Goal: Task Accomplishment & Management: Manage account settings

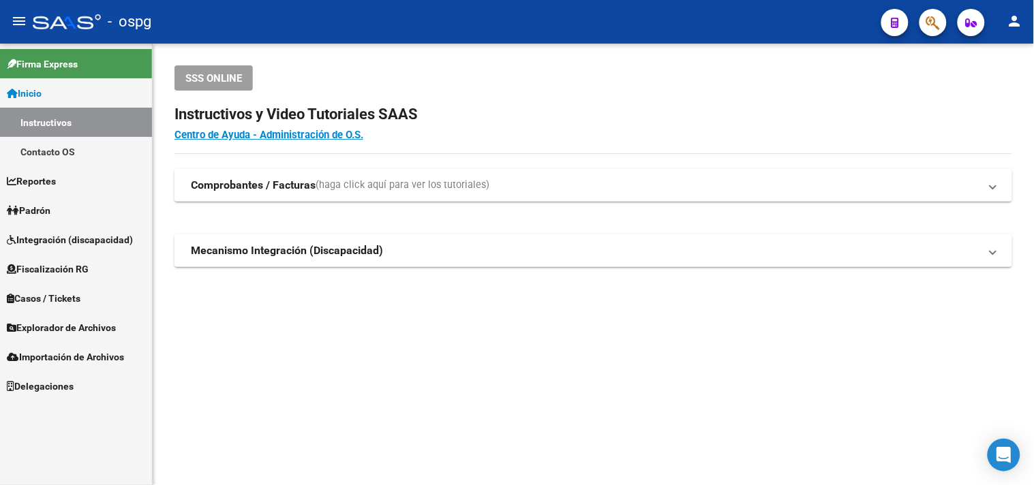
click at [44, 202] on link "Padrón" at bounding box center [76, 210] width 152 height 29
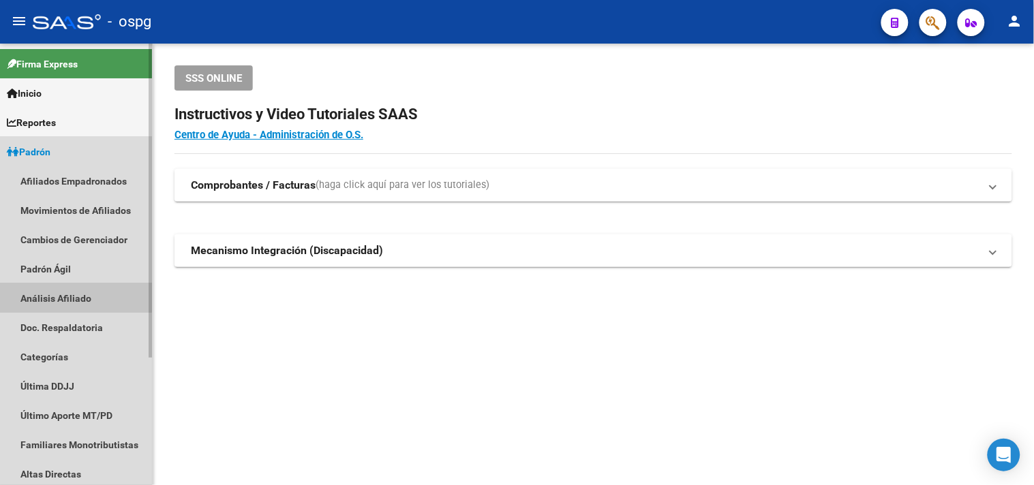
drag, startPoint x: 42, startPoint y: 292, endPoint x: 74, endPoint y: 278, distance: 34.2
click at [43, 292] on link "Análisis Afiliado" at bounding box center [76, 298] width 152 height 29
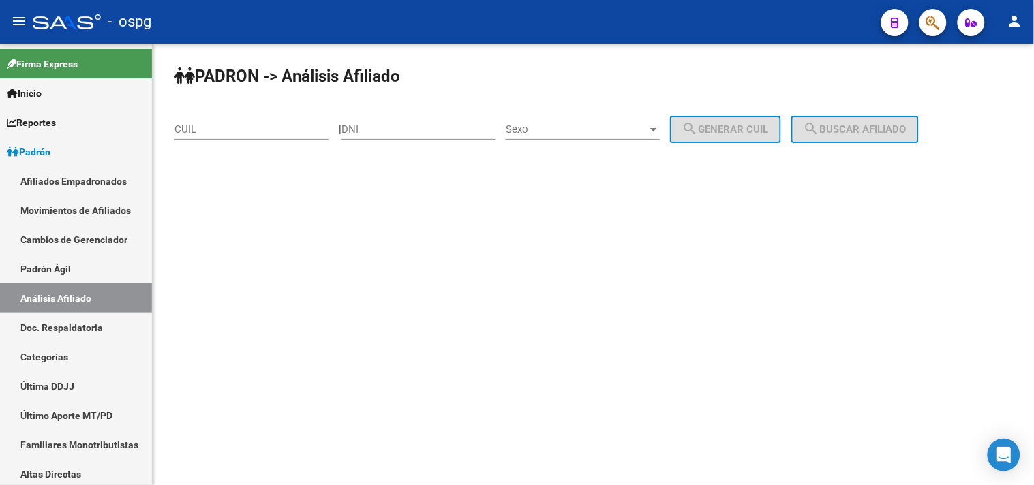
click at [187, 132] on input "CUIL" at bounding box center [251, 129] width 154 height 12
paste input "20-22457214-0"
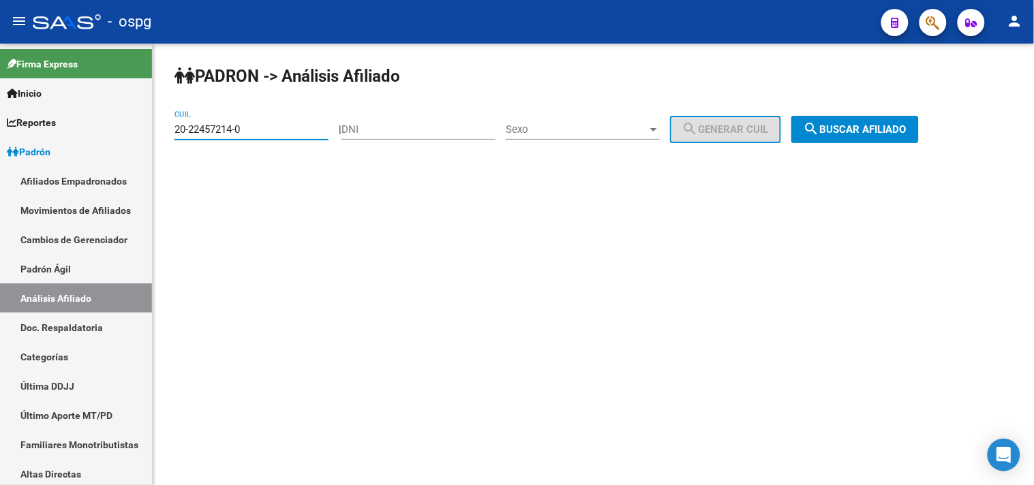
type input "20-22457214-0"
click at [907, 127] on span "search Buscar afiliado" at bounding box center [855, 129] width 103 height 12
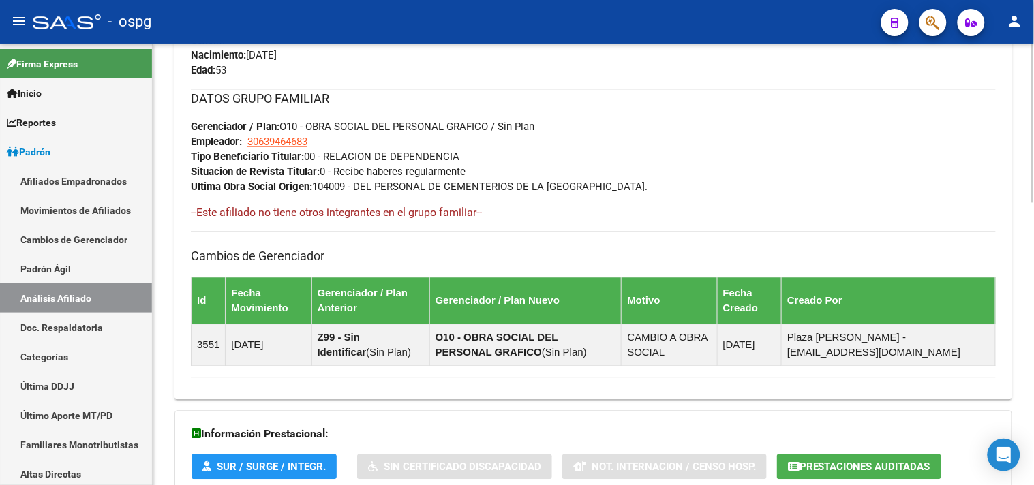
scroll to position [784, 0]
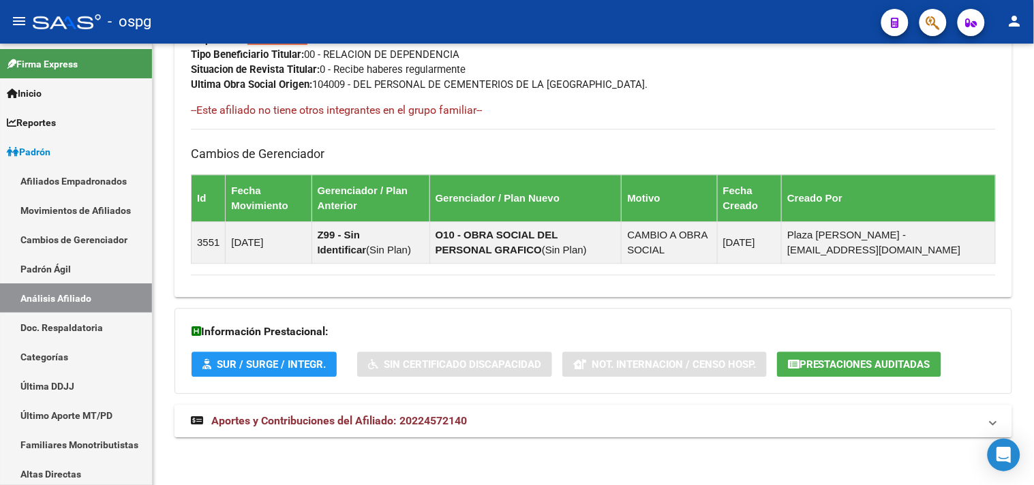
click at [344, 418] on span "Aportes y Contribuciones del Afiliado: 20224572140" at bounding box center [339, 420] width 256 height 13
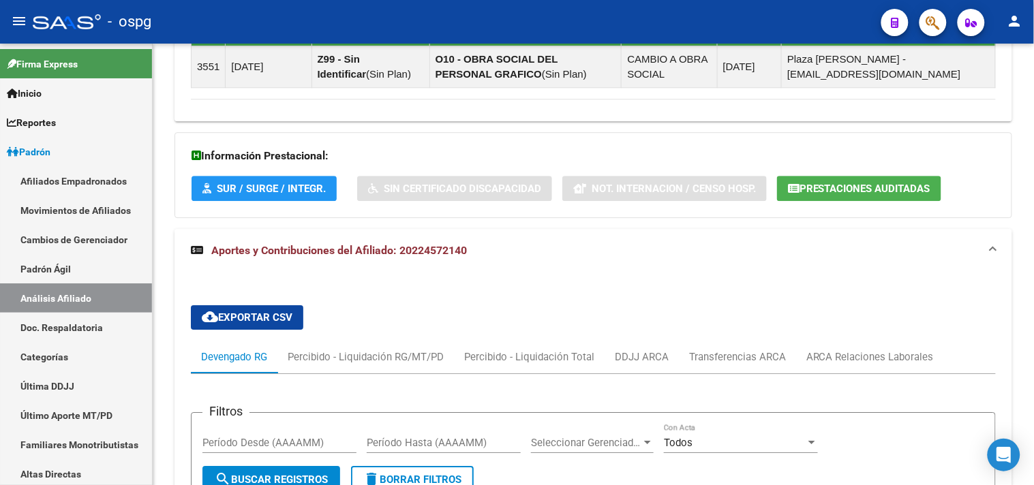
scroll to position [1091, 0]
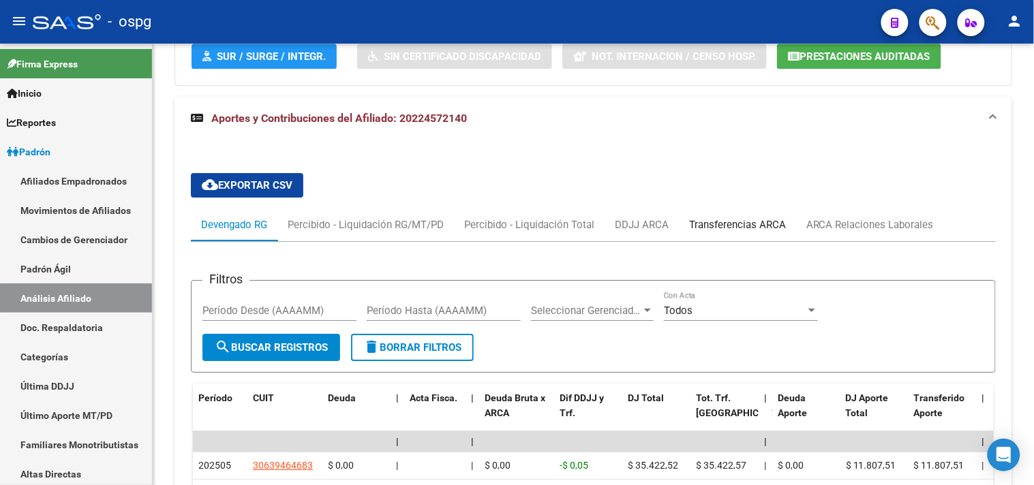
click at [740, 228] on div "Transferencias ARCA" at bounding box center [737, 224] width 97 height 15
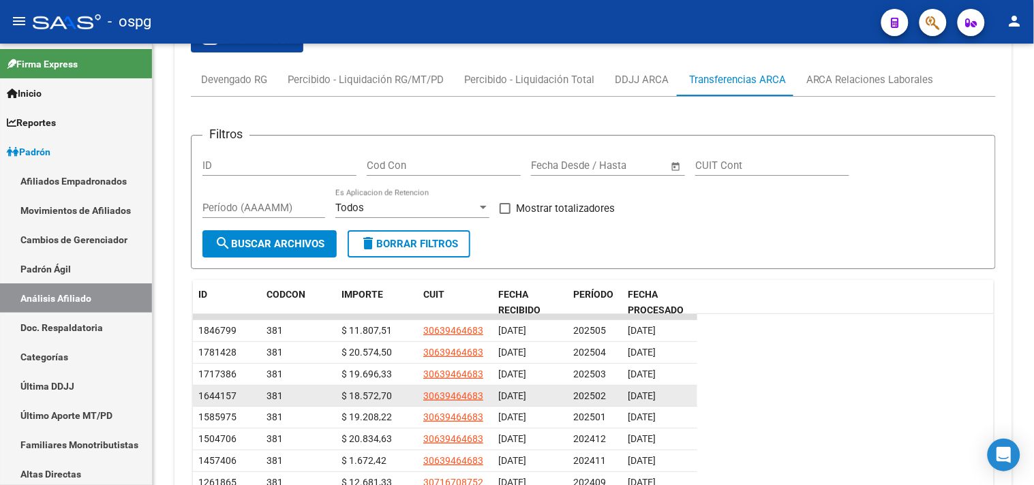
scroll to position [1242, 0]
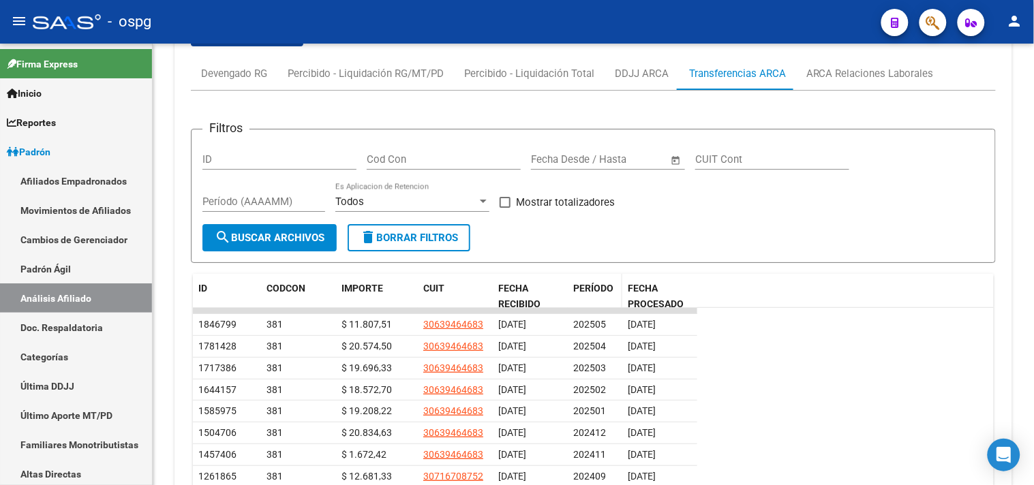
click at [595, 288] on span "PERÍODO" at bounding box center [593, 288] width 40 height 11
click at [588, 289] on span "PERÍODO" at bounding box center [593, 288] width 40 height 11
click at [870, 79] on div "ARCA Relaciones Laborales" at bounding box center [869, 73] width 127 height 15
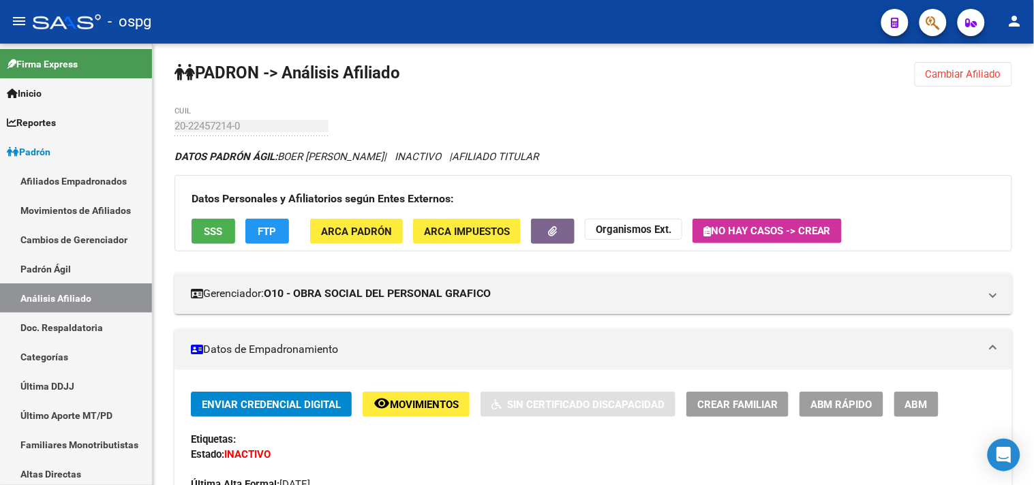
scroll to position [0, 0]
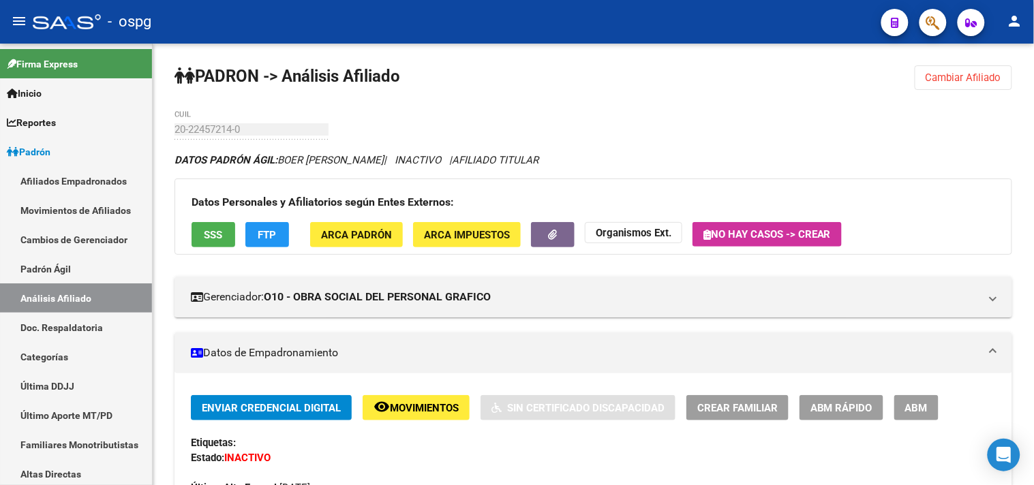
click at [949, 86] on button "Cambiar Afiliado" at bounding box center [963, 77] width 97 height 25
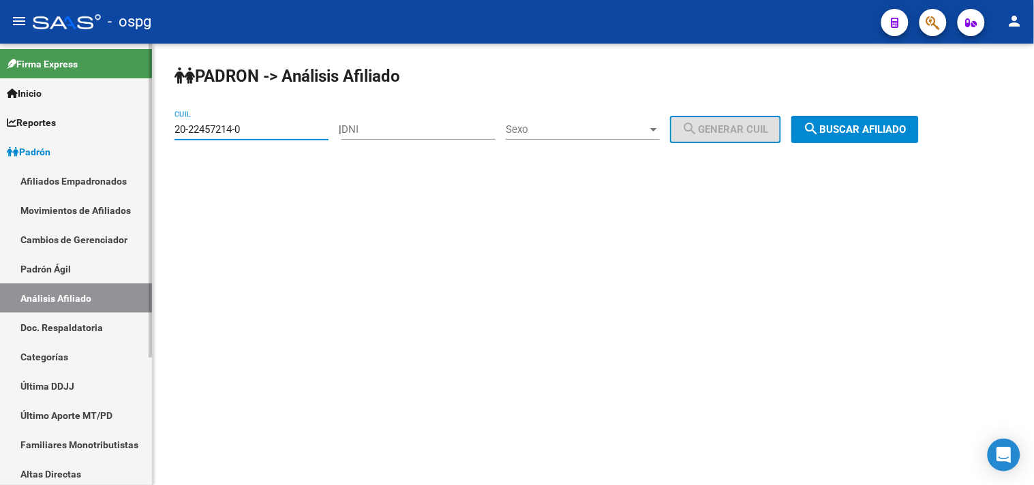
drag, startPoint x: 249, startPoint y: 130, endPoint x: 142, endPoint y: 130, distance: 107.0
click at [142, 130] on mat-sidenav-container "Firma Express Inicio Instructivos Contacto OS Reportes Ingresos Devengados Anál…" at bounding box center [517, 265] width 1034 height 442
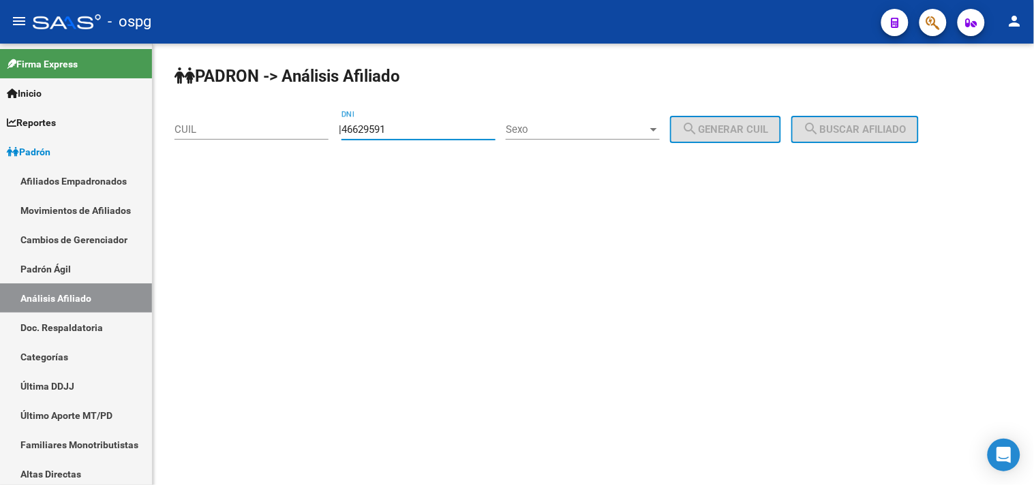
type input "46629591"
click at [562, 131] on span "Sexo" at bounding box center [577, 129] width 142 height 12
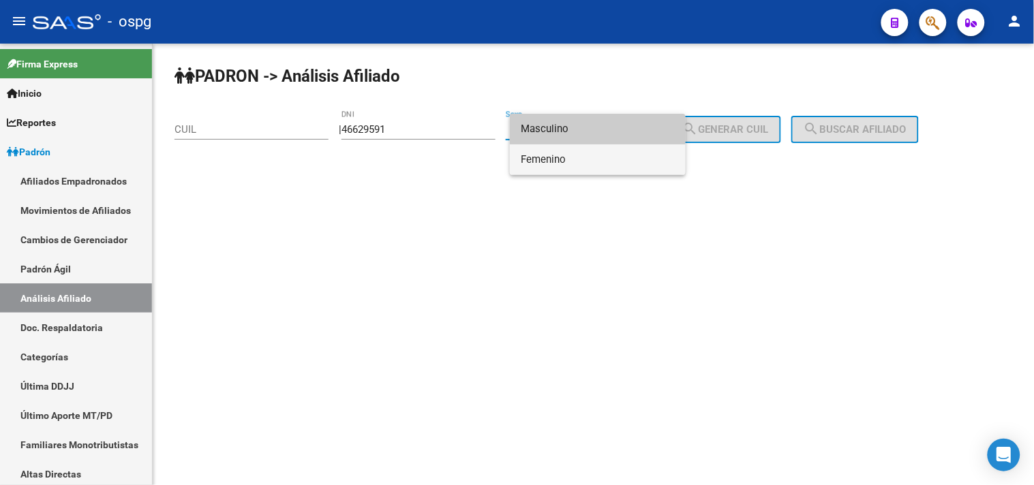
click at [546, 169] on span "Femenino" at bounding box center [598, 160] width 154 height 31
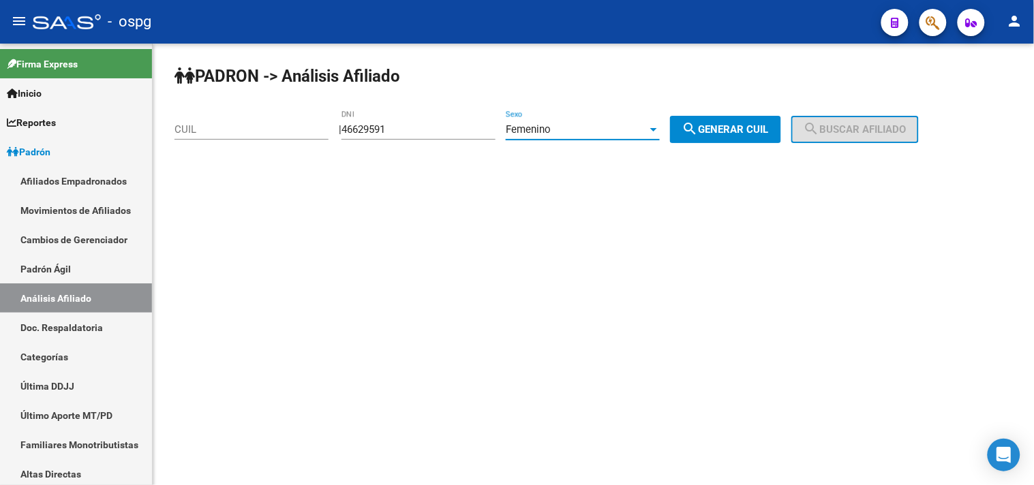
drag, startPoint x: 734, startPoint y: 119, endPoint x: 841, endPoint y: 137, distance: 108.5
click at [737, 120] on button "search Generar CUIL" at bounding box center [725, 129] width 111 height 27
type input "23-46629591-4"
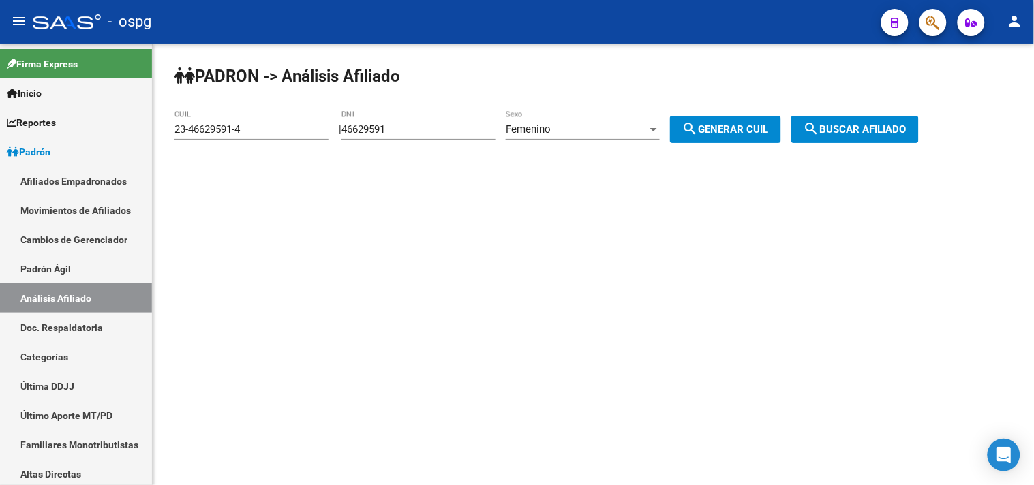
click at [853, 139] on button "search Buscar afiliado" at bounding box center [854, 129] width 127 height 27
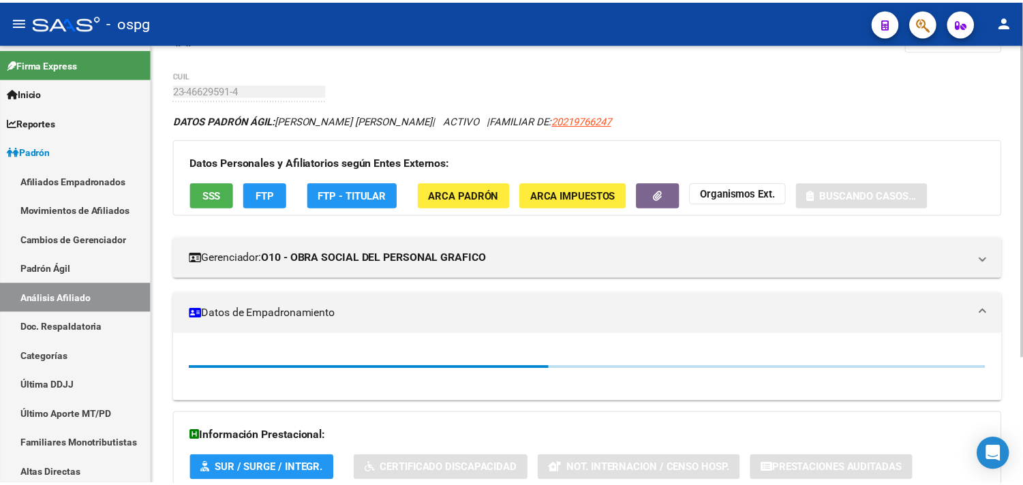
scroll to position [76, 0]
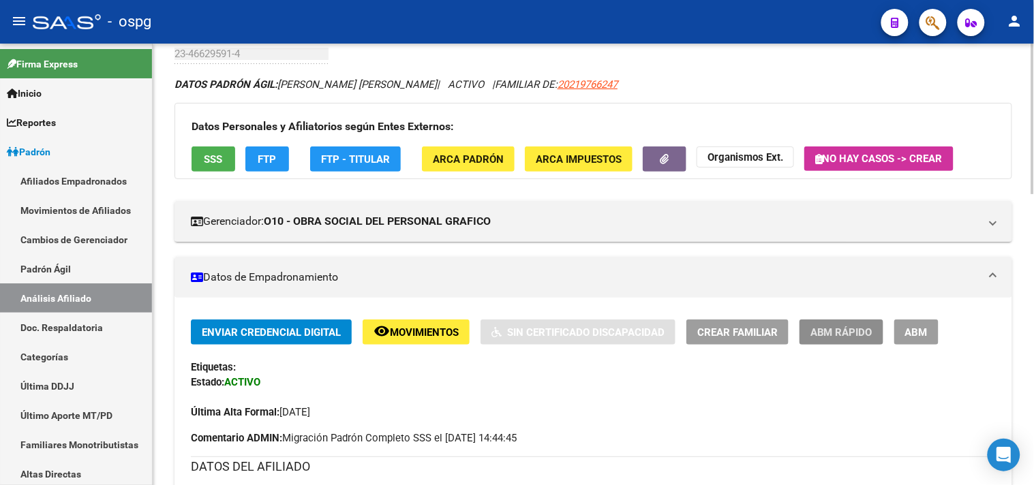
click at [840, 342] on button "ABM Rápido" at bounding box center [842, 332] width 84 height 25
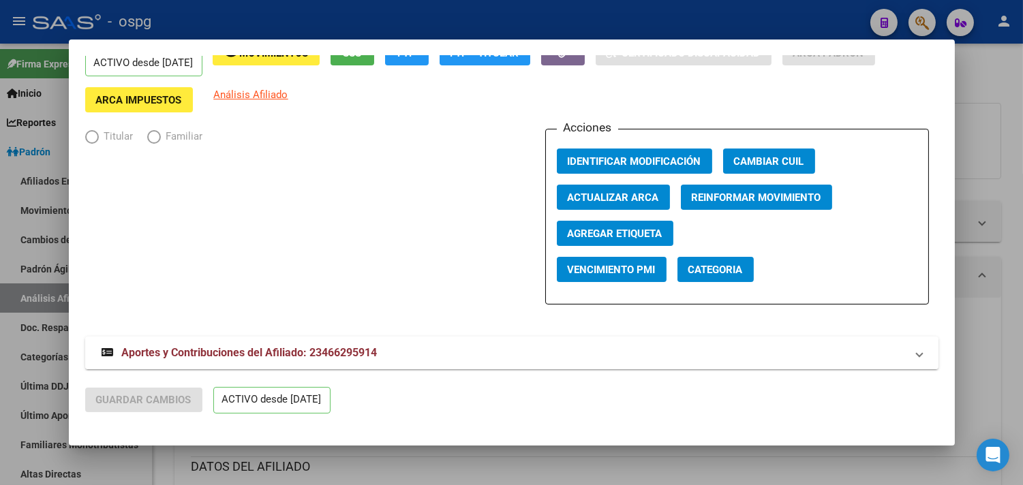
scroll to position [46, 0]
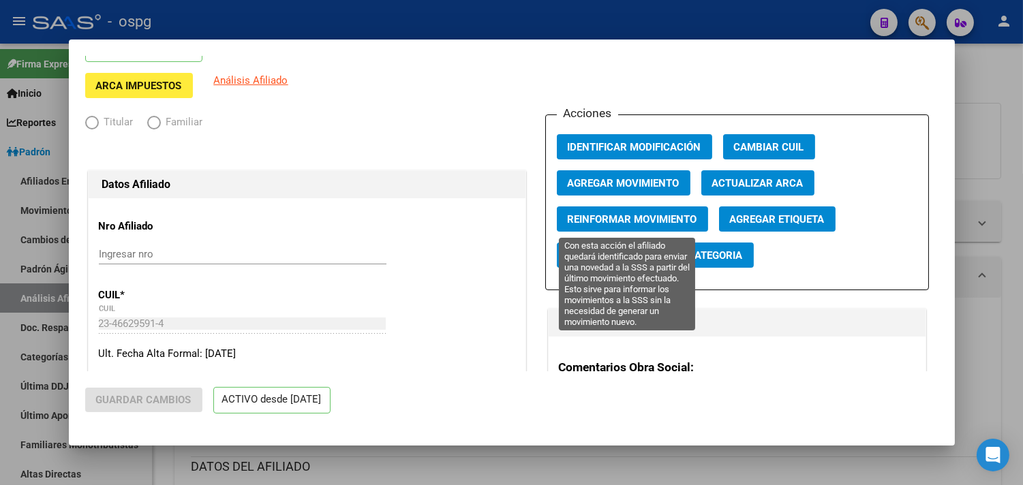
radio input "true"
type input "30-67764589-6"
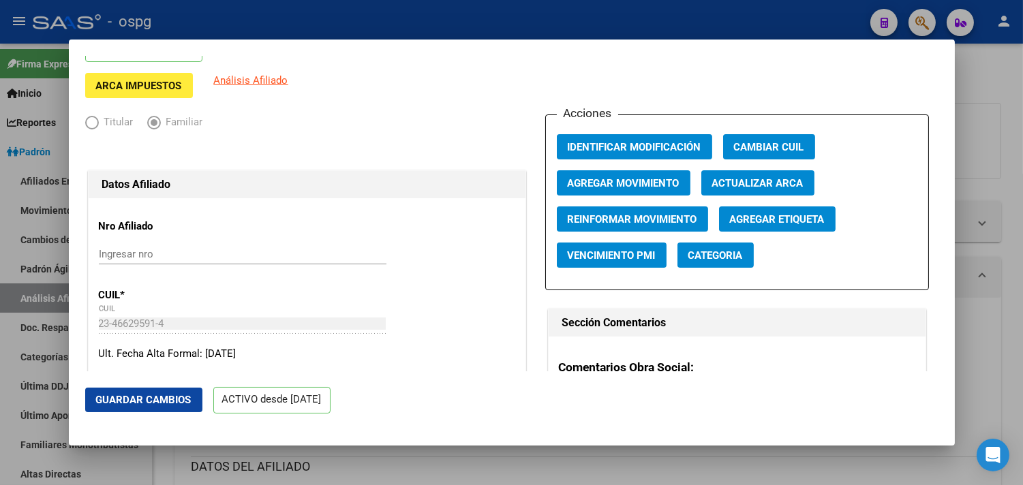
click at [628, 185] on span "Agregar Movimiento" at bounding box center [624, 183] width 112 height 12
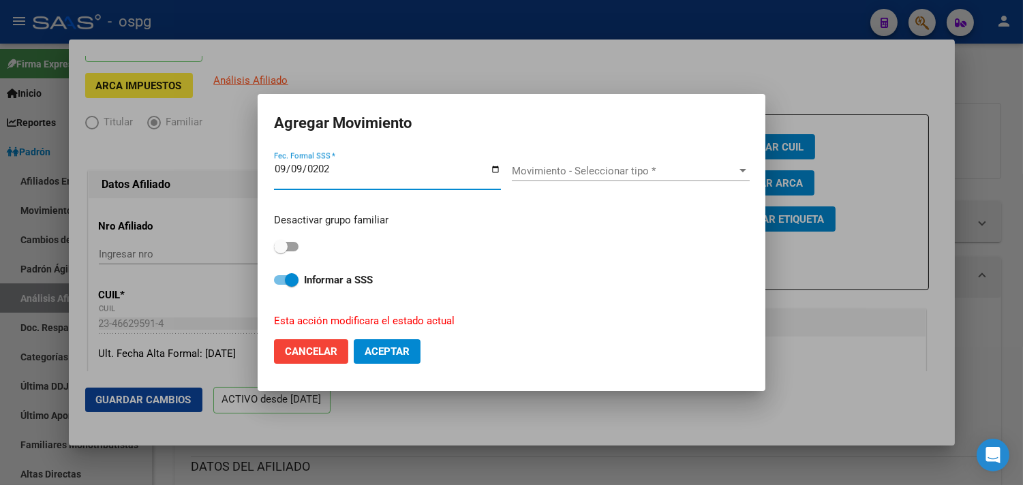
type input "[DATE]"
click at [598, 164] on div "Movimiento - Seleccionar tipo * Movimiento - Seleccionar tipo *" at bounding box center [631, 171] width 238 height 20
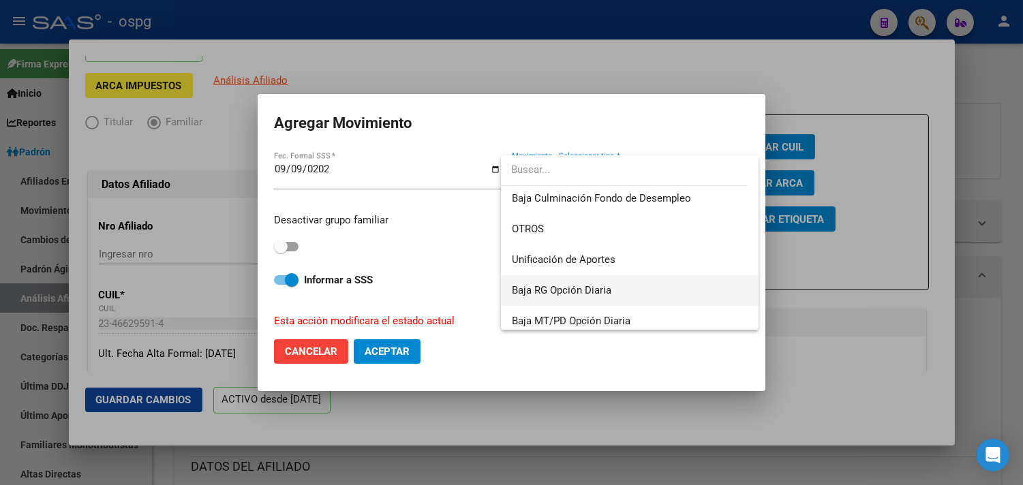
scroll to position [990, 0]
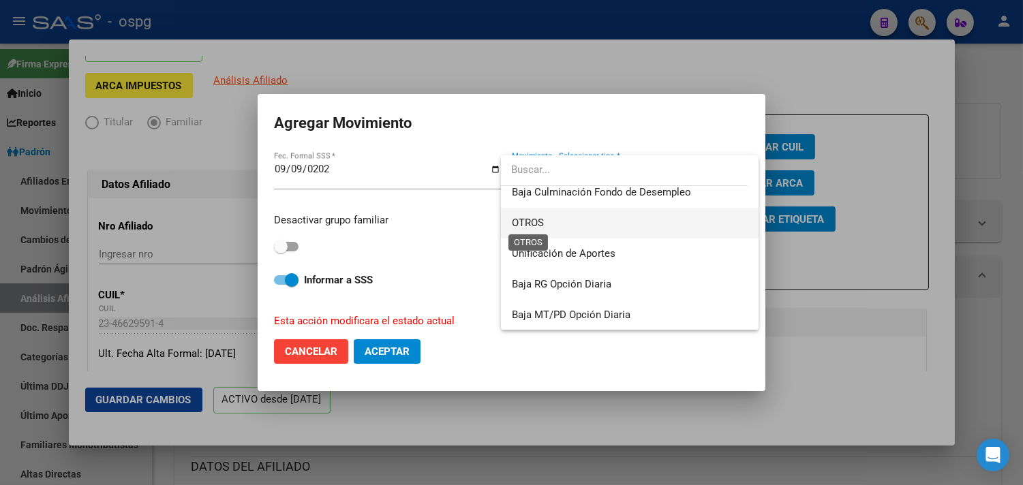
click at [529, 218] on span "OTROS" at bounding box center [528, 223] width 32 height 12
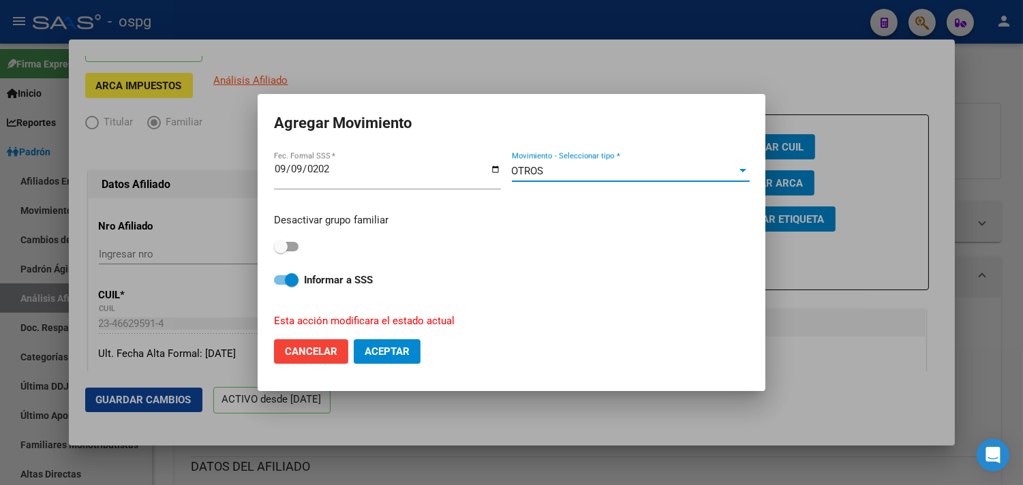
click at [391, 349] on span "Aceptar" at bounding box center [387, 352] width 45 height 12
checkbox input "false"
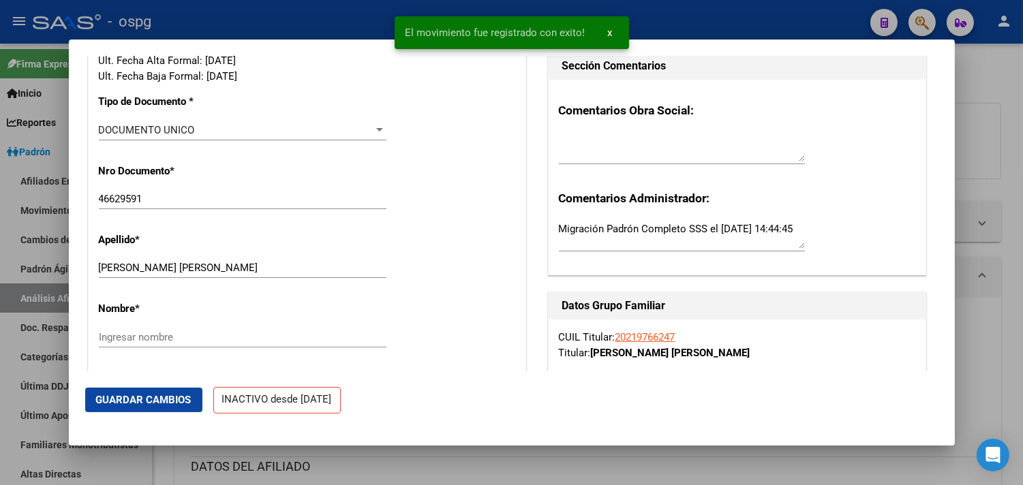
scroll to position [349, 0]
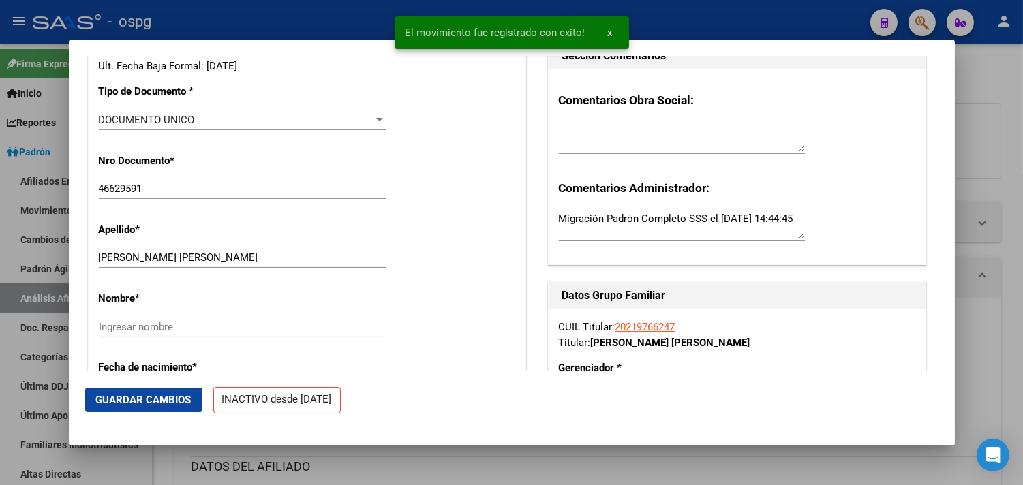
click at [571, 149] on textarea at bounding box center [682, 137] width 246 height 27
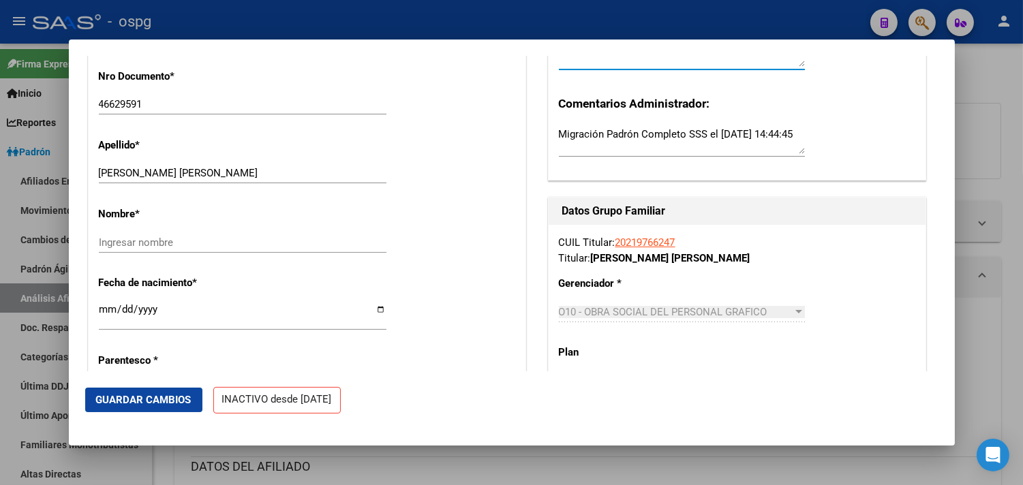
scroll to position [500, 0]
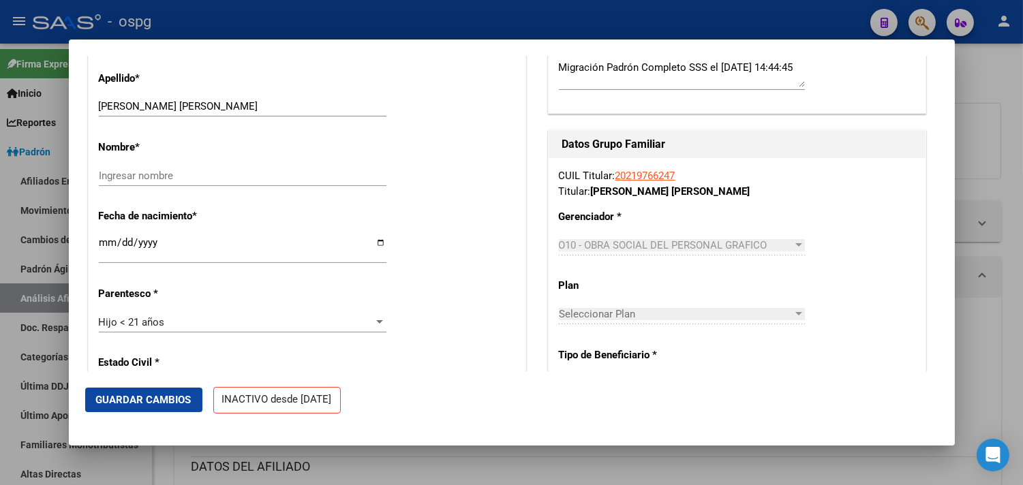
type textarea "TITU PIDIO LA BAJA CAMI [DATE]"
drag, startPoint x: 157, startPoint y: 397, endPoint x: 188, endPoint y: 389, distance: 32.6
click at [159, 397] on span "Guardar Cambios" at bounding box center [143, 400] width 95 height 12
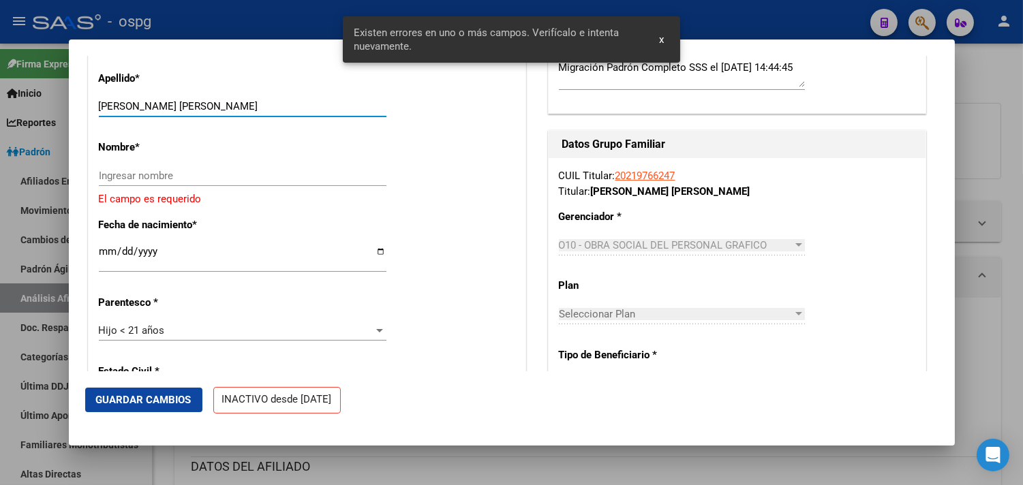
drag, startPoint x: 144, startPoint y: 107, endPoint x: 220, endPoint y: 107, distance: 76.3
click at [220, 107] on input "[PERSON_NAME] [PERSON_NAME]" at bounding box center [243, 106] width 288 height 12
type input "QUIROGA"
click at [114, 181] on input "Ingresar nombre" at bounding box center [243, 176] width 288 height 12
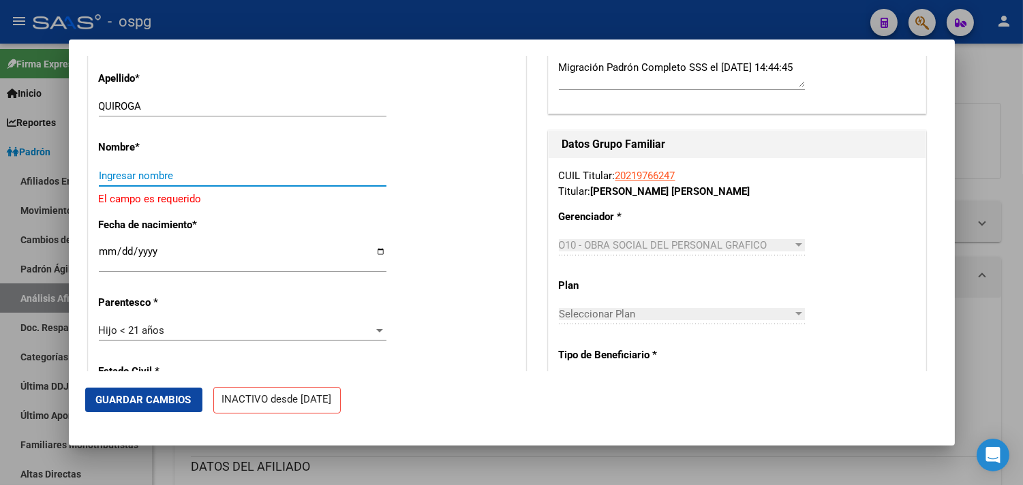
paste input "[PERSON_NAME]"
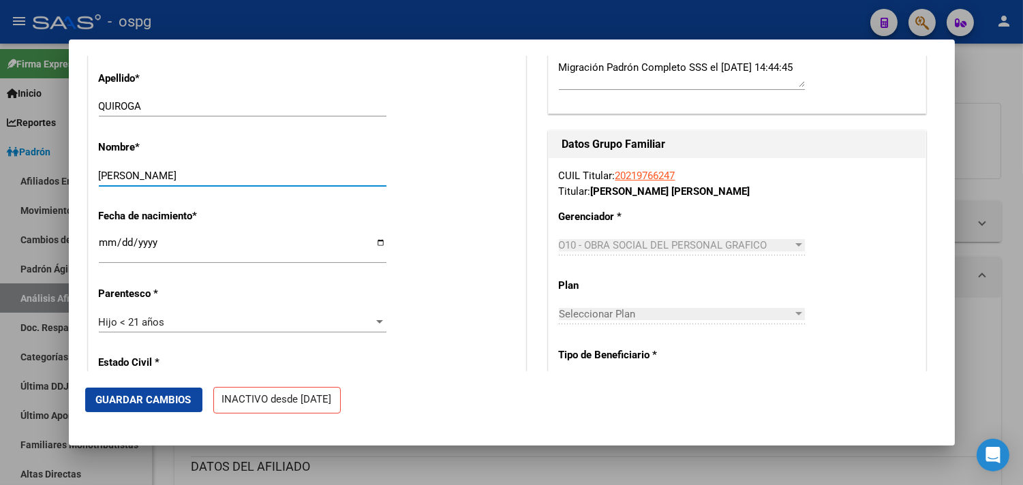
type input "[PERSON_NAME]"
click at [132, 404] on span "Guardar Cambios" at bounding box center [143, 400] width 95 height 12
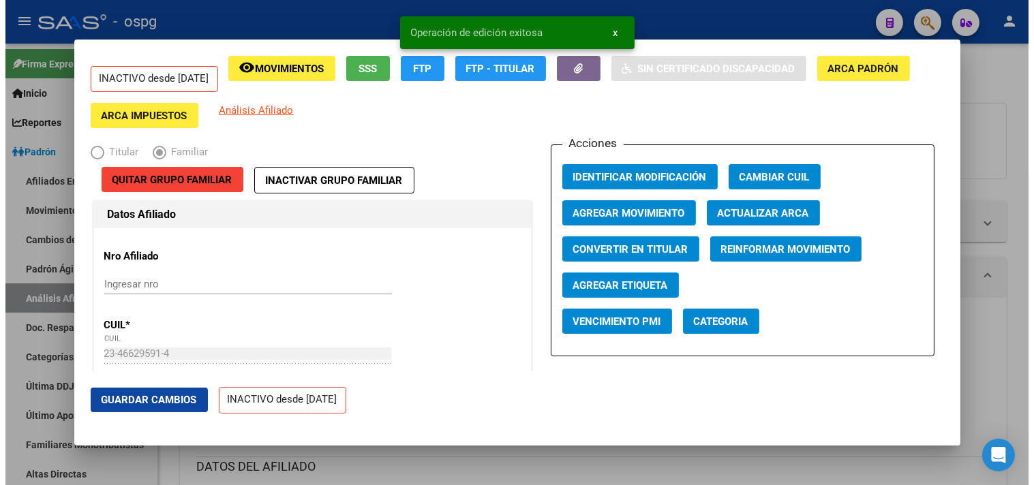
scroll to position [0, 0]
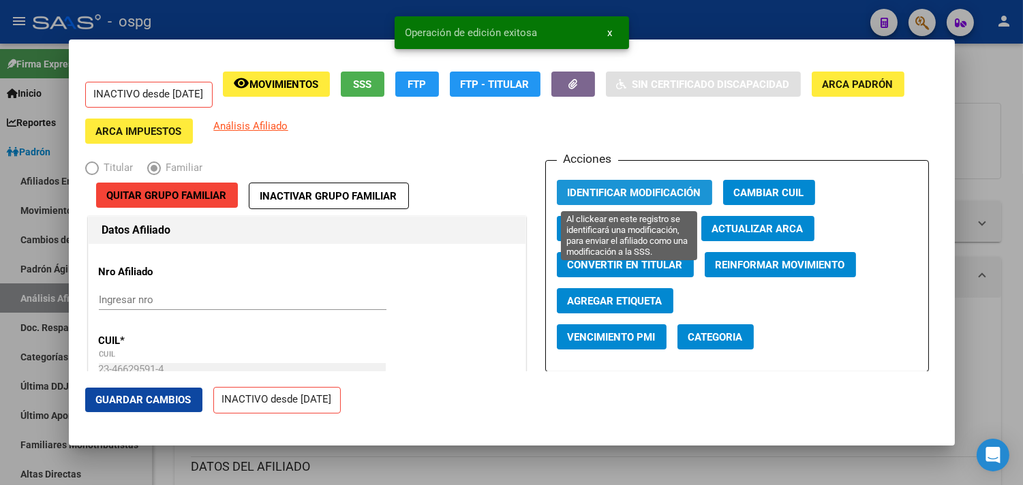
click at [608, 188] on span "Identificar Modificación" at bounding box center [635, 193] width 134 height 12
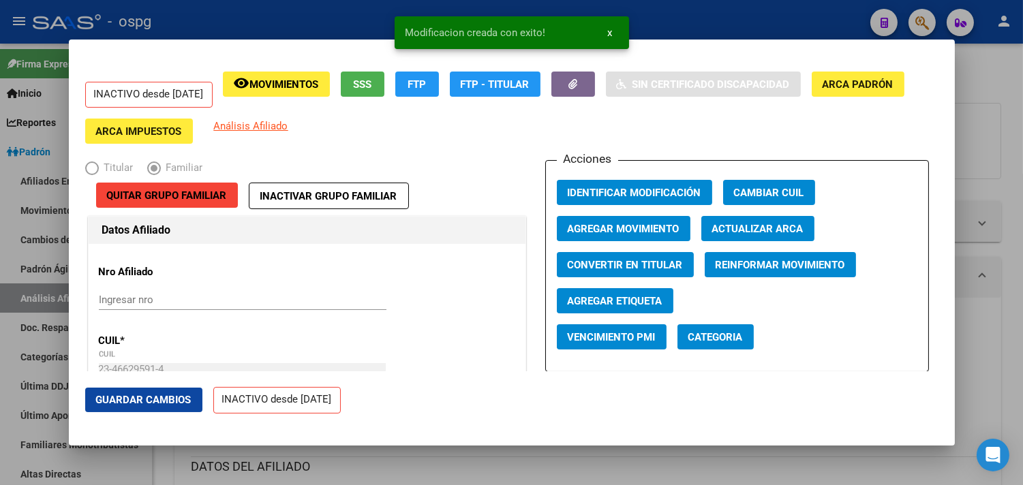
click at [126, 10] on div at bounding box center [511, 242] width 1023 height 485
